Goal: Task Accomplishment & Management: Complete application form

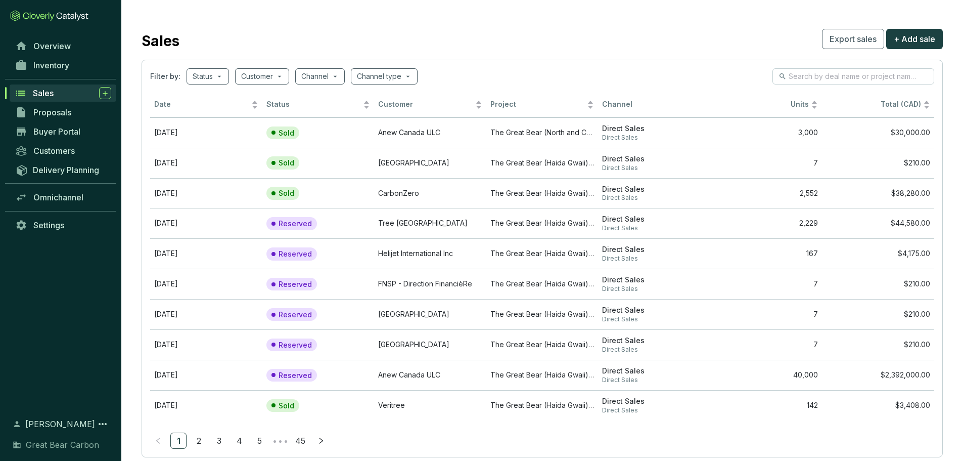
click at [186, 435] on li "1" at bounding box center [178, 440] width 16 height 16
click at [193, 436] on link "2" at bounding box center [198, 440] width 15 height 15
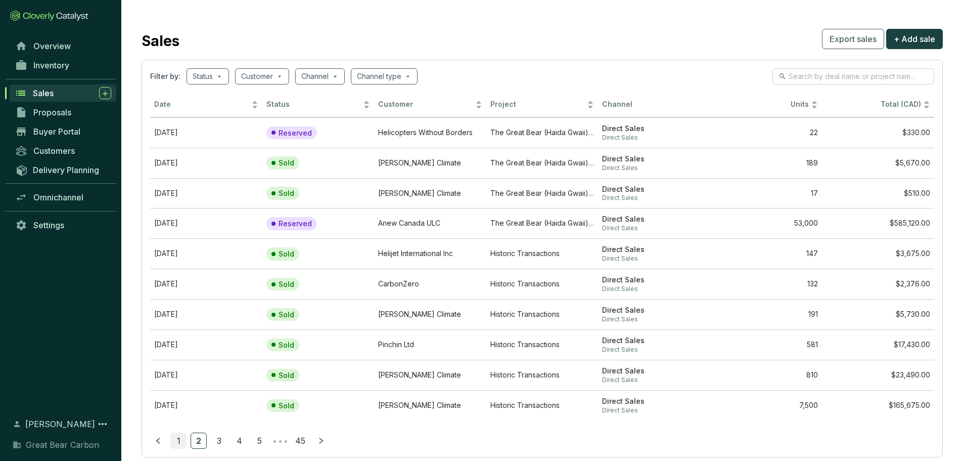
click at [178, 440] on link "1" at bounding box center [178, 440] width 15 height 15
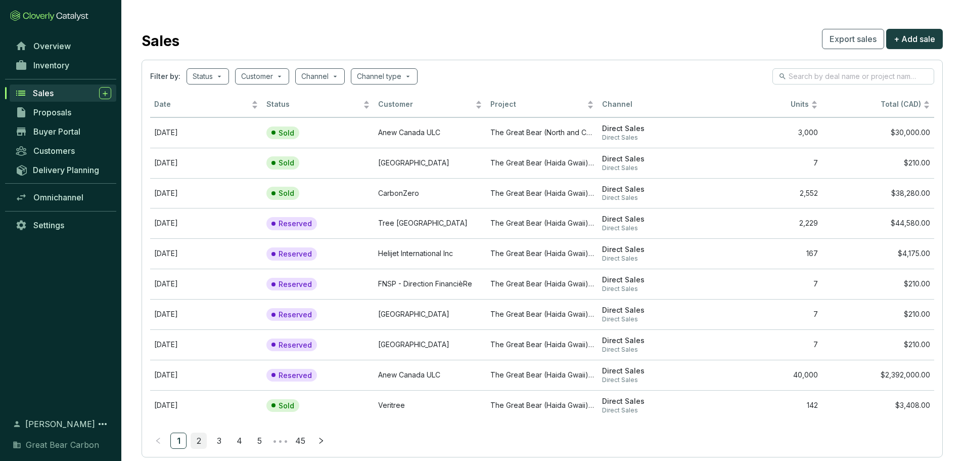
click at [197, 441] on link "2" at bounding box center [198, 440] width 15 height 15
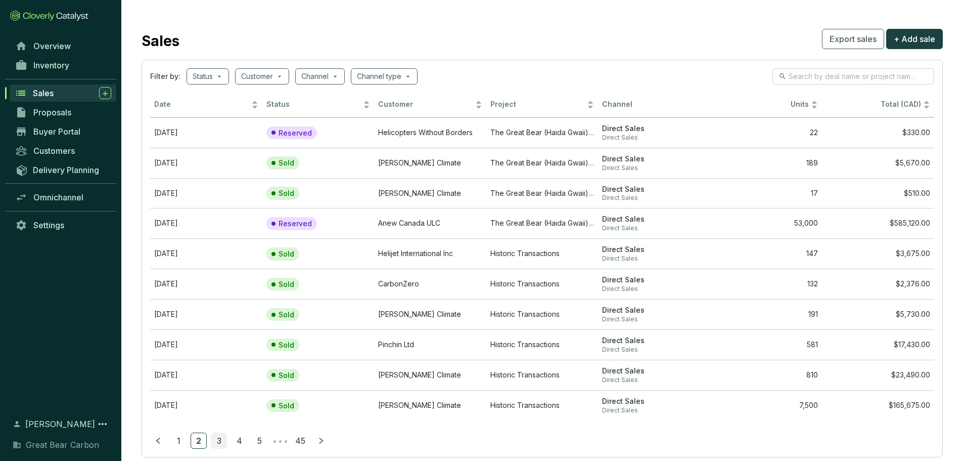
click at [213, 445] on link "3" at bounding box center [218, 440] width 15 height 15
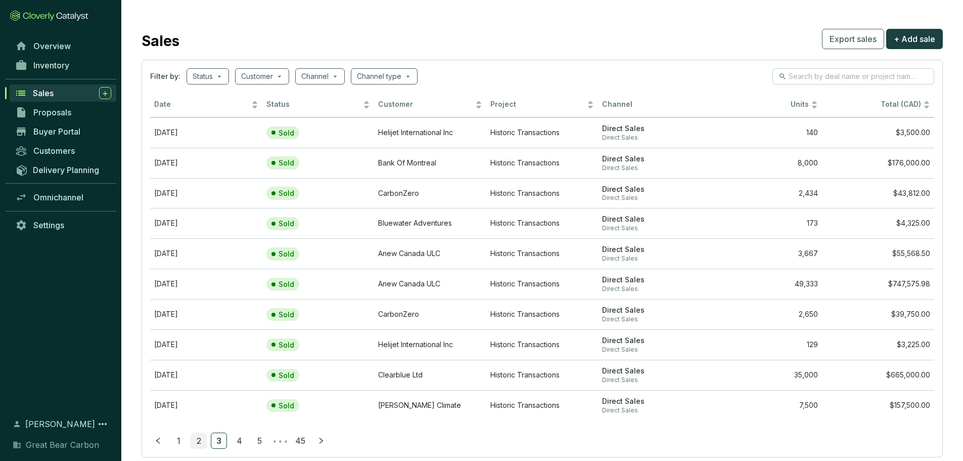
click at [201, 439] on link "2" at bounding box center [198, 440] width 15 height 15
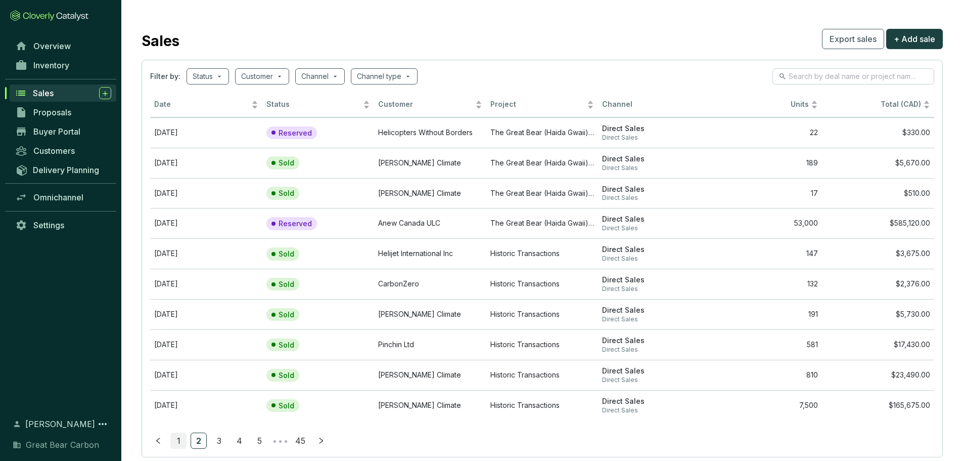
click at [179, 440] on link "1" at bounding box center [178, 440] width 15 height 15
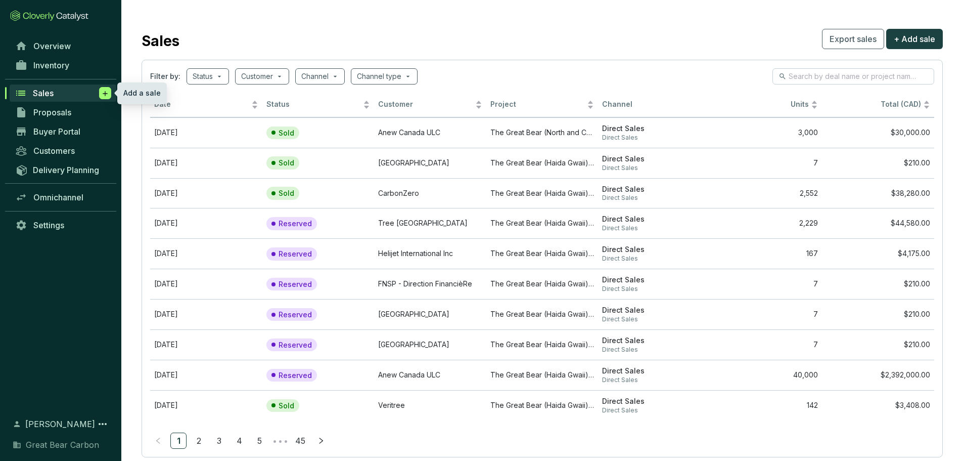
click at [105, 92] on icon at bounding box center [105, 93] width 5 height 5
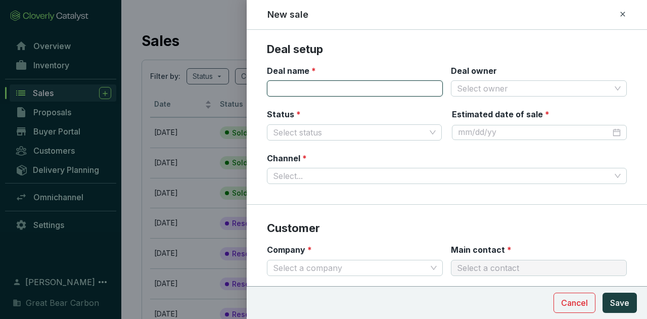
click at [315, 94] on input "Deal name *" at bounding box center [355, 88] width 176 height 16
type input "P"
type input "VOL - POW #[DATE]"
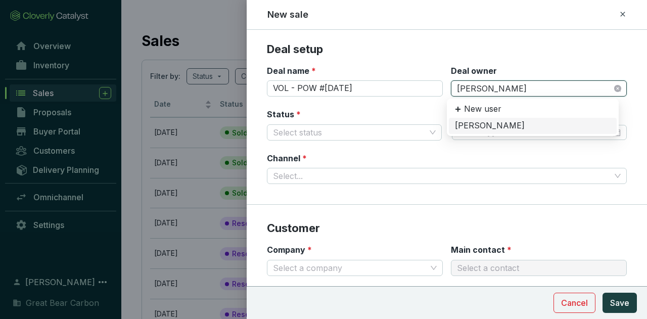
type input "[PERSON_NAME]"
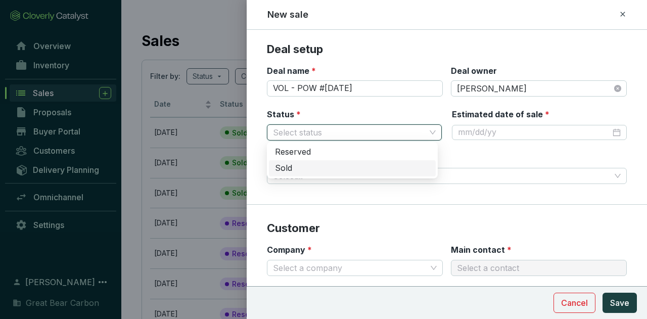
click at [300, 168] on div "Sold" at bounding box center [352, 168] width 155 height 11
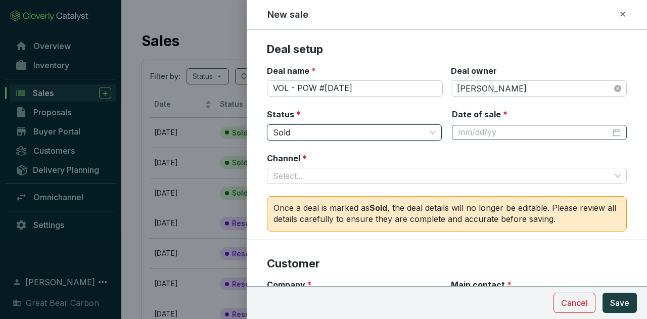
click at [609, 129] on div at bounding box center [539, 132] width 163 height 11
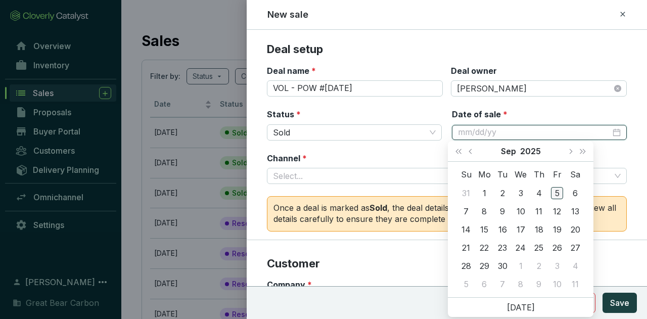
type input "[DATE]"
click at [555, 196] on div "5" at bounding box center [557, 193] width 12 height 12
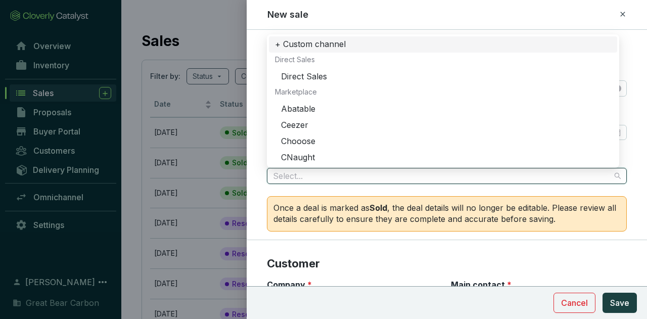
click at [358, 180] on input "Channel *" at bounding box center [442, 175] width 338 height 15
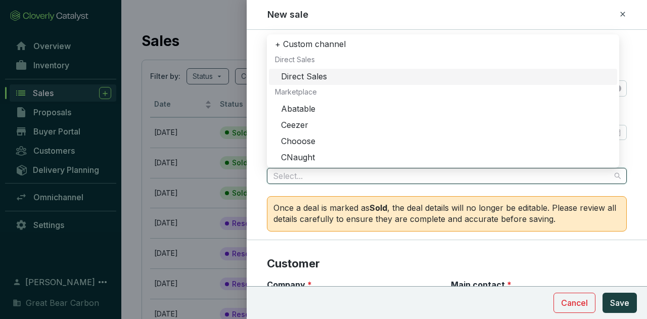
click at [334, 72] on div "Direct Sales" at bounding box center [446, 76] width 330 height 11
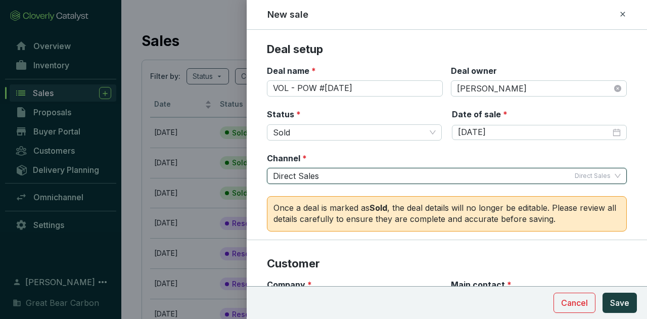
click at [398, 151] on div "Status * Sold Date of sale * [DATE]" at bounding box center [447, 131] width 360 height 44
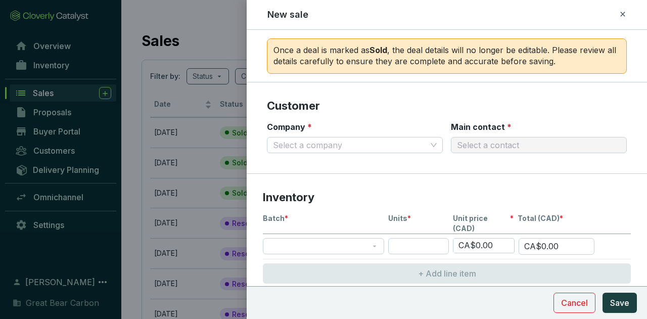
scroll to position [162, 0]
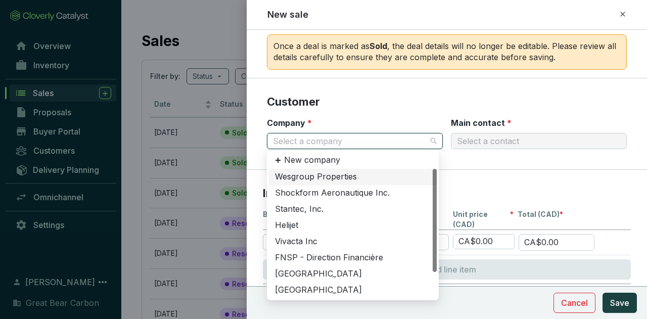
click at [363, 141] on input "Company *" at bounding box center [350, 141] width 154 height 15
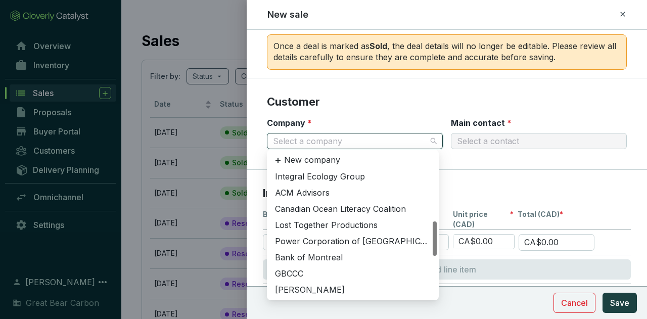
scroll to position [199, 0]
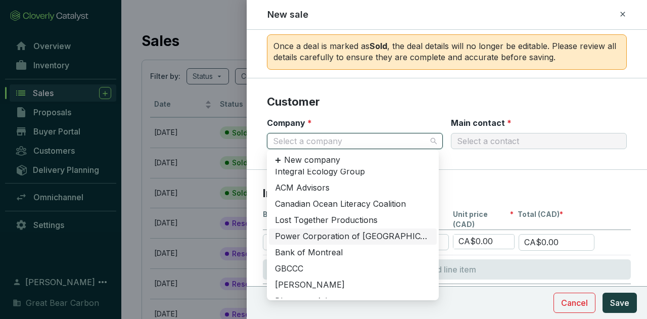
click at [351, 238] on div "Power Corporation of [GEOGRAPHIC_DATA]" at bounding box center [353, 236] width 156 height 11
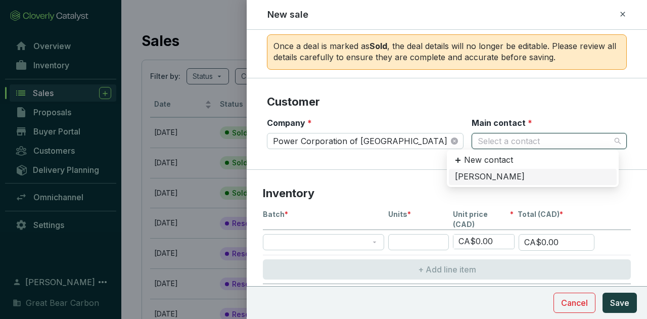
click at [492, 140] on input "Main contact *" at bounding box center [544, 141] width 133 height 15
click at [484, 176] on div "[PERSON_NAME]" at bounding box center [533, 176] width 156 height 11
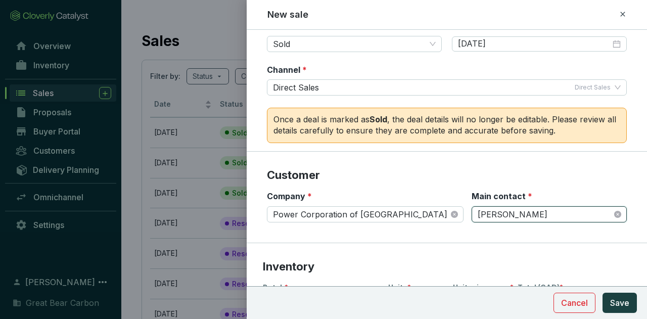
scroll to position [0, 0]
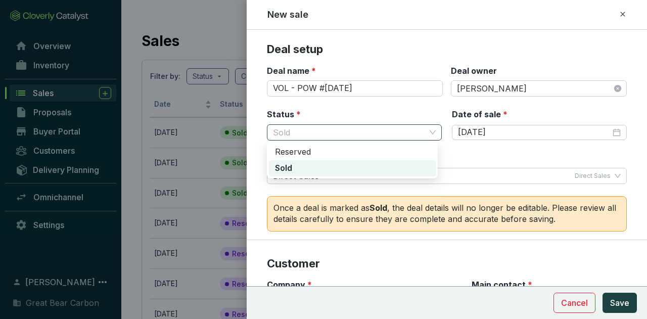
click at [400, 132] on span "Sold" at bounding box center [354, 132] width 163 height 15
click at [378, 154] on div "Reserved" at bounding box center [352, 152] width 155 height 11
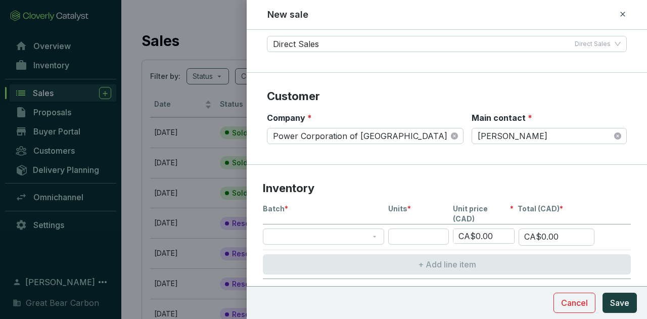
scroll to position [192, 0]
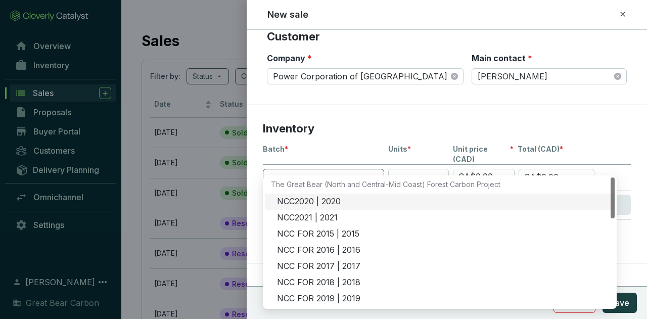
click at [345, 170] on span at bounding box center [323, 176] width 109 height 15
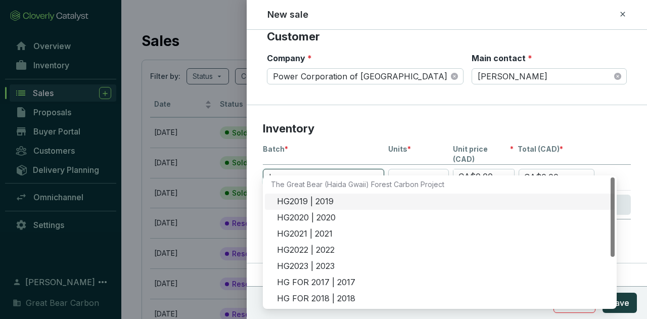
type input "h"
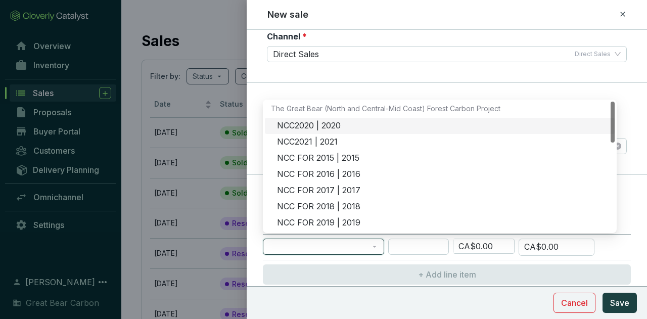
scroll to position [114, 0]
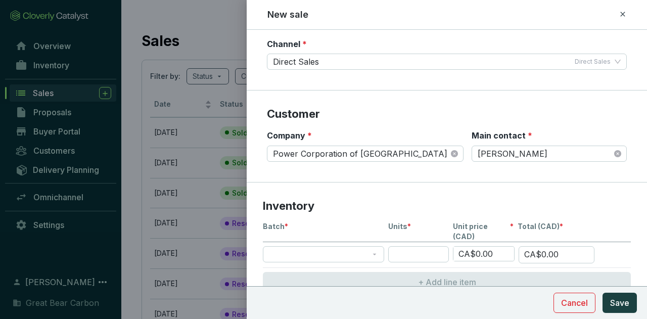
click at [399, 80] on section "Deal setup Deal name * VOL - POW #[DATE] Deal owner [PERSON_NAME] Status * Rese…" at bounding box center [447, 9] width 401 height 163
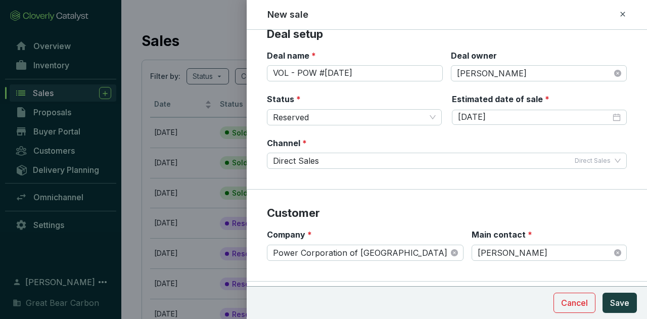
scroll to position [14, 0]
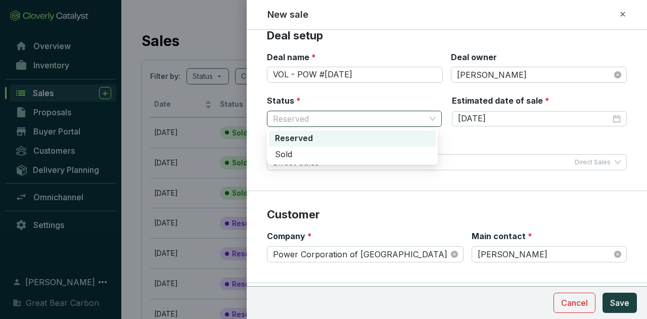
click at [382, 115] on span "Reserved" at bounding box center [354, 118] width 163 height 15
click at [351, 160] on div "Sold" at bounding box center [352, 154] width 155 height 11
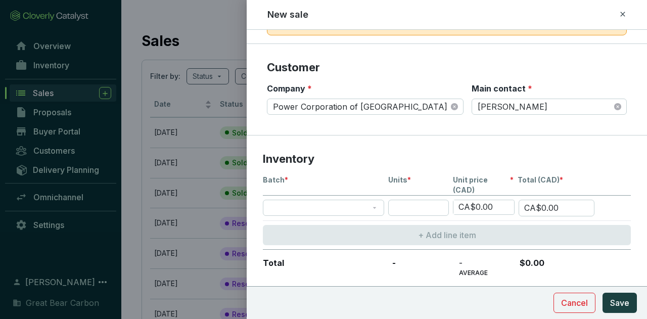
scroll to position [216, 0]
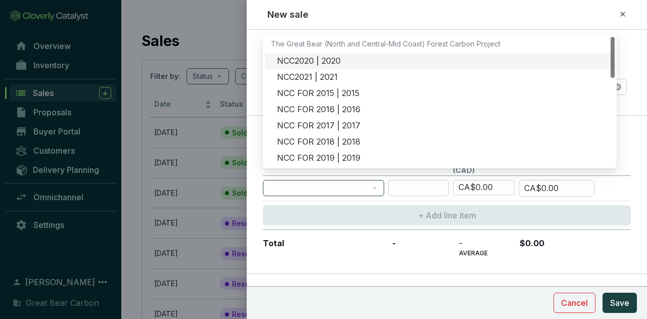
click at [286, 181] on span at bounding box center [323, 188] width 109 height 15
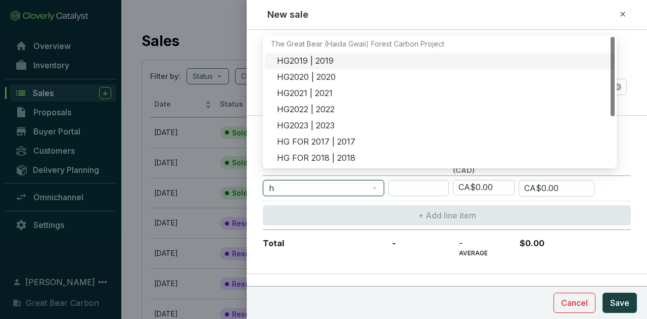
type input "hg"
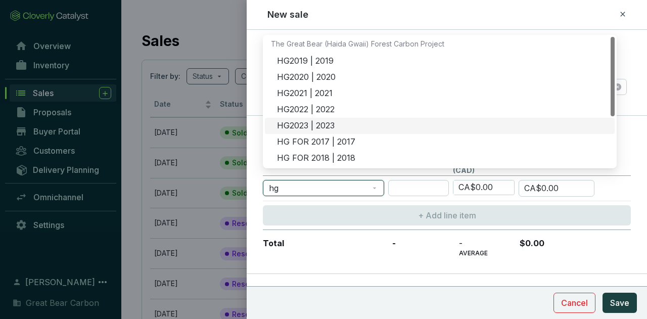
click at [333, 118] on div "HG2023 | 2023" at bounding box center [440, 126] width 350 height 16
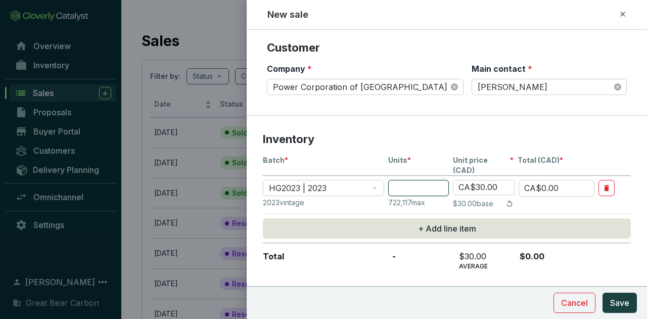
click at [408, 180] on input "number" at bounding box center [418, 188] width 61 height 16
type input "6"
type input "CA$180.00"
type input "63"
type input "CA$1,890.00"
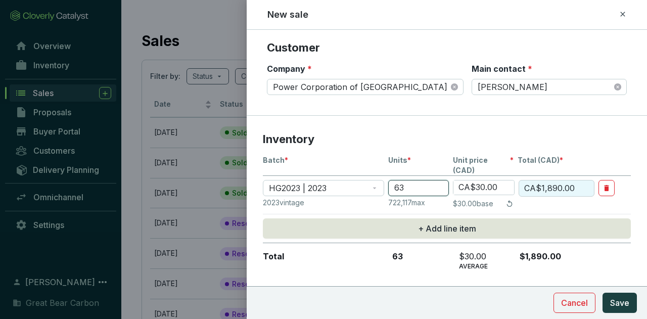
type input "636"
type input "CA$19,080.00"
type input "636"
type input "CA$3.00"
type input "CA$1,908.00"
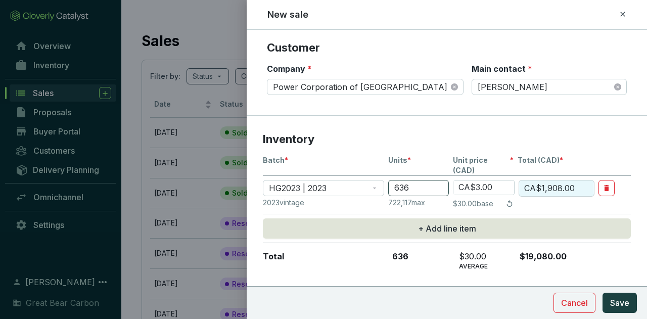
type input "CA$31.00"
type input "CA$19,716.00"
type input "CA$31.05"
type input "CA$19,747.80"
type input "CA$31.00"
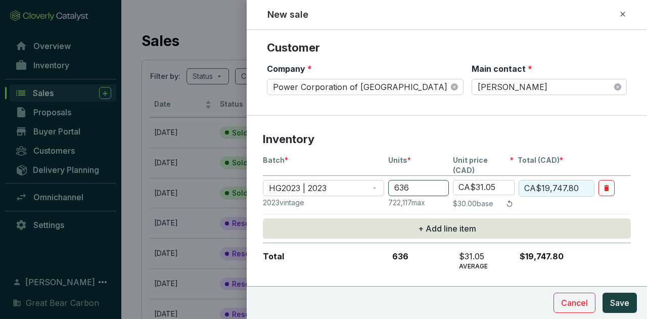
type input "CA$19,716.00"
type input "CA$31.50"
type input "CA$20,034.00"
type input "CA$31.50"
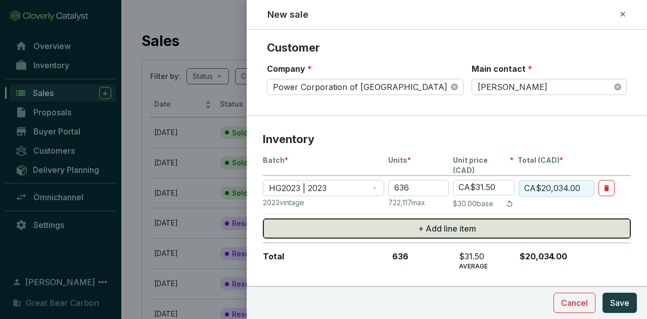
click at [405, 218] on button "+ Add line item" at bounding box center [447, 228] width 368 height 20
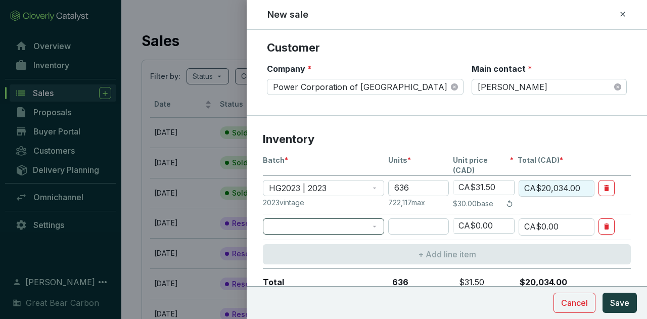
click at [289, 221] on span at bounding box center [323, 226] width 109 height 15
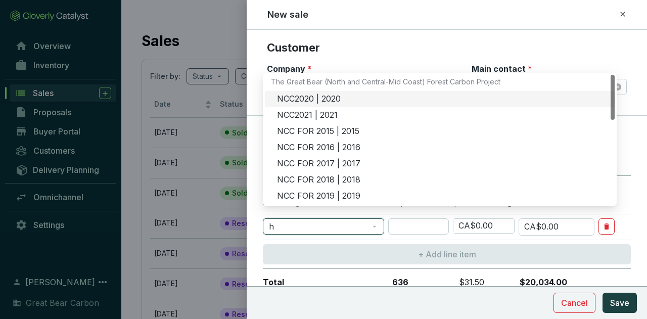
type input "hg"
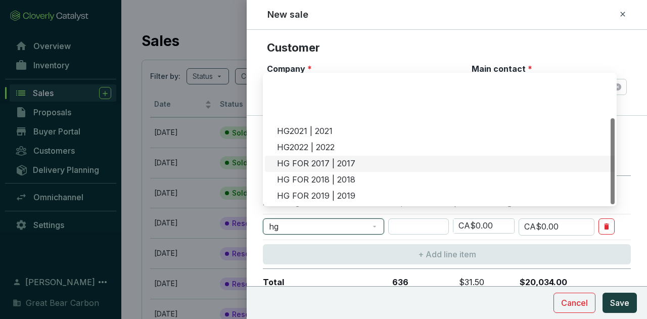
scroll to position [65, 0]
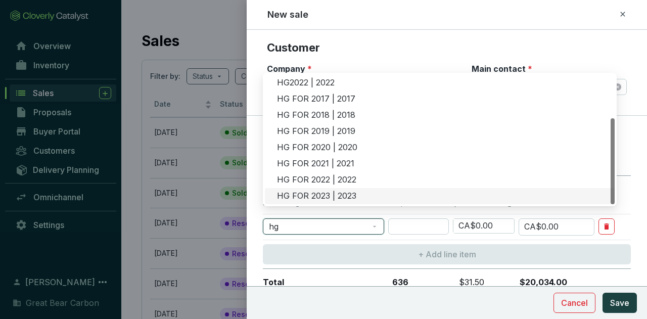
click at [323, 191] on div "HG FOR 2023 | 2023" at bounding box center [443, 196] width 332 height 11
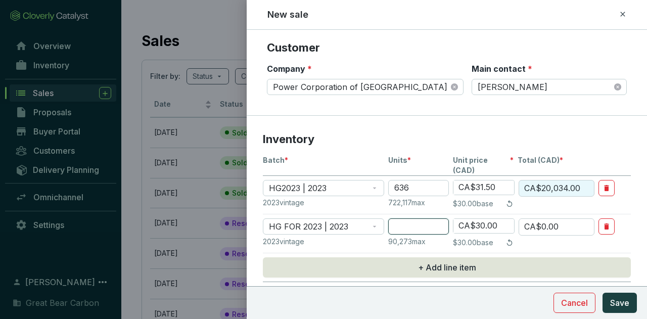
click at [415, 219] on input "number" at bounding box center [418, 226] width 61 height 16
type input "7"
type input "CA$210.00"
type input "71"
type input "CA$2,130.00"
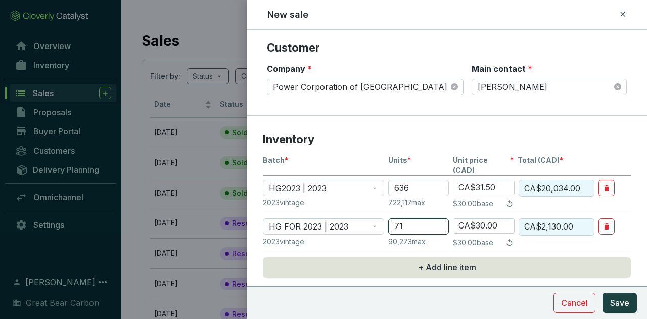
type input "71"
type input "CA$3.00"
type input "CA$213.00"
type input "CA$31.00"
type input "CA$2,201.00"
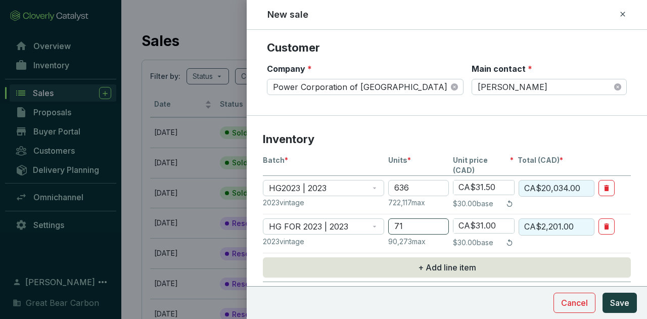
type input "CA$531.00"
type input "CA$37,701.00"
type input "CA$31.00"
type input "CA$2,201.00"
type input "CA$31.50"
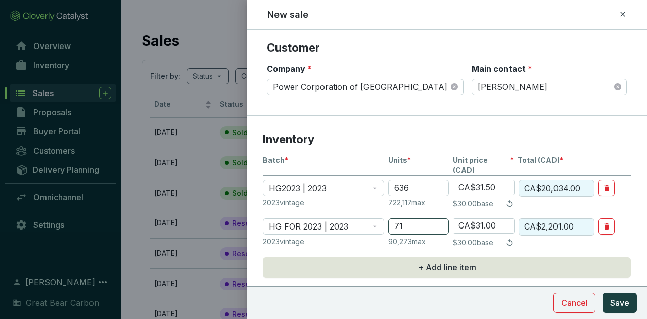
type input "CA$2,236.50"
type input "CA$31.50"
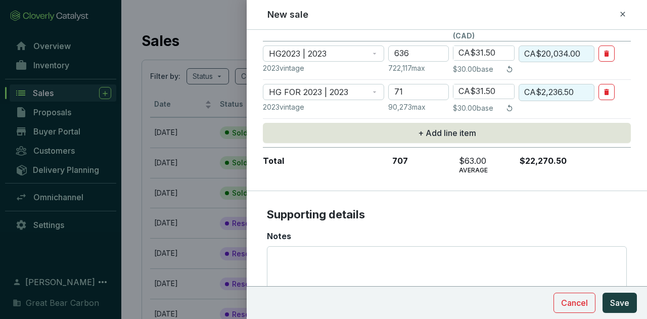
scroll to position [353, 0]
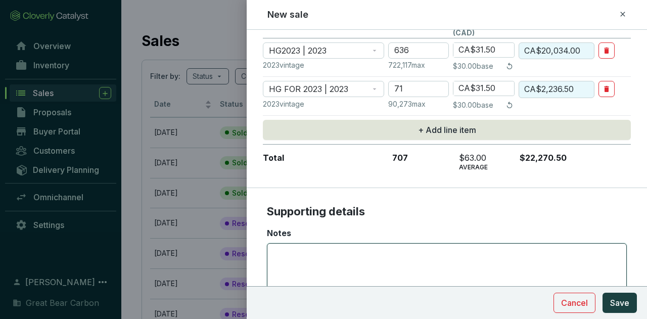
click at [389, 251] on textarea "Notes" at bounding box center [447, 274] width 351 height 60
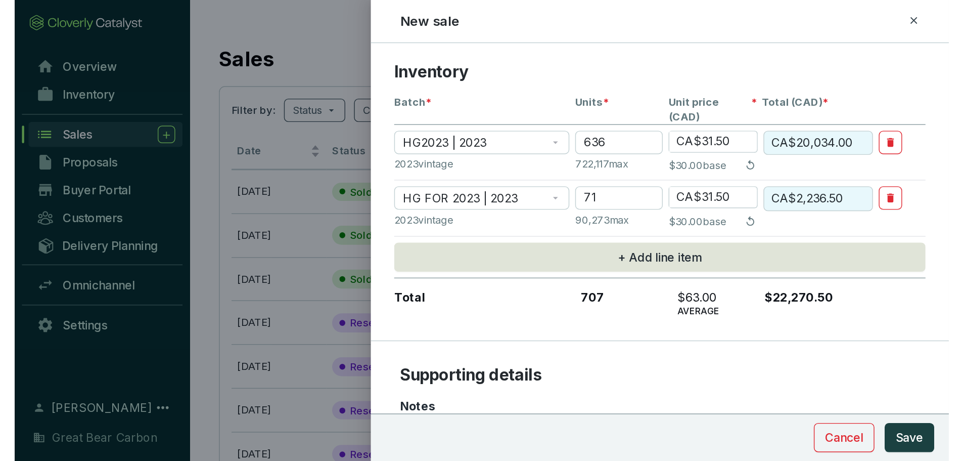
scroll to position [397, 0]
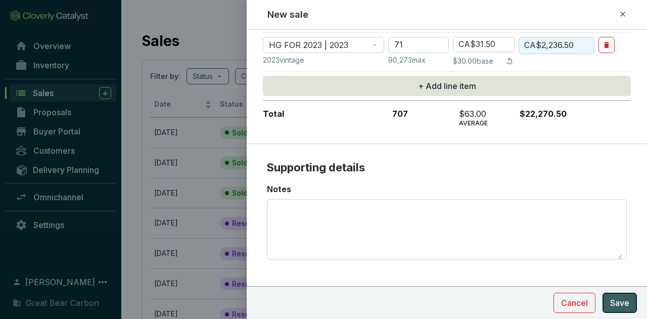
click at [624, 304] on span "Save" at bounding box center [619, 303] width 19 height 12
